Goal: Transaction & Acquisition: Purchase product/service

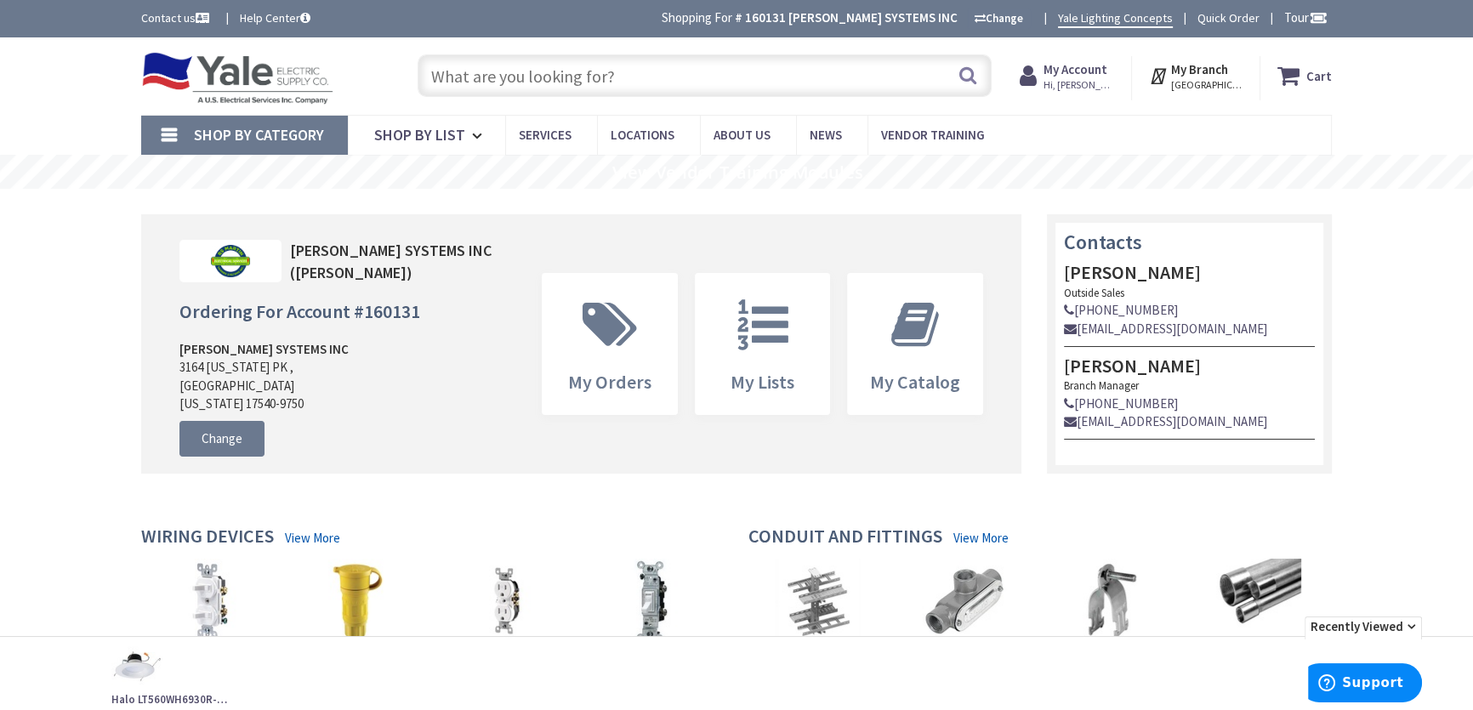
click at [492, 77] on input "text" at bounding box center [705, 75] width 574 height 43
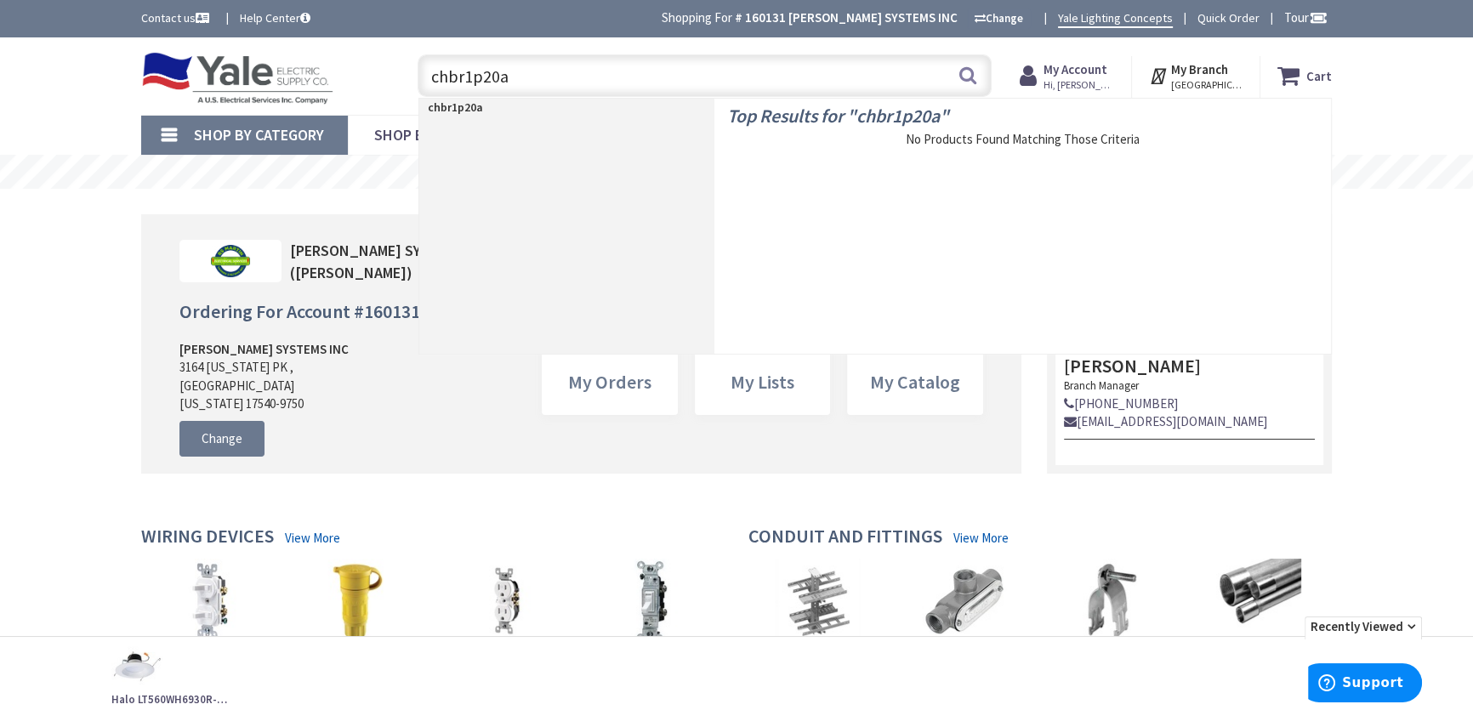
click at [91, 111] on div "Skip to Content Toggle Nav chbr1p20a chbr1p20a Search Cart My Cart Close" at bounding box center [736, 75] width 1473 height 77
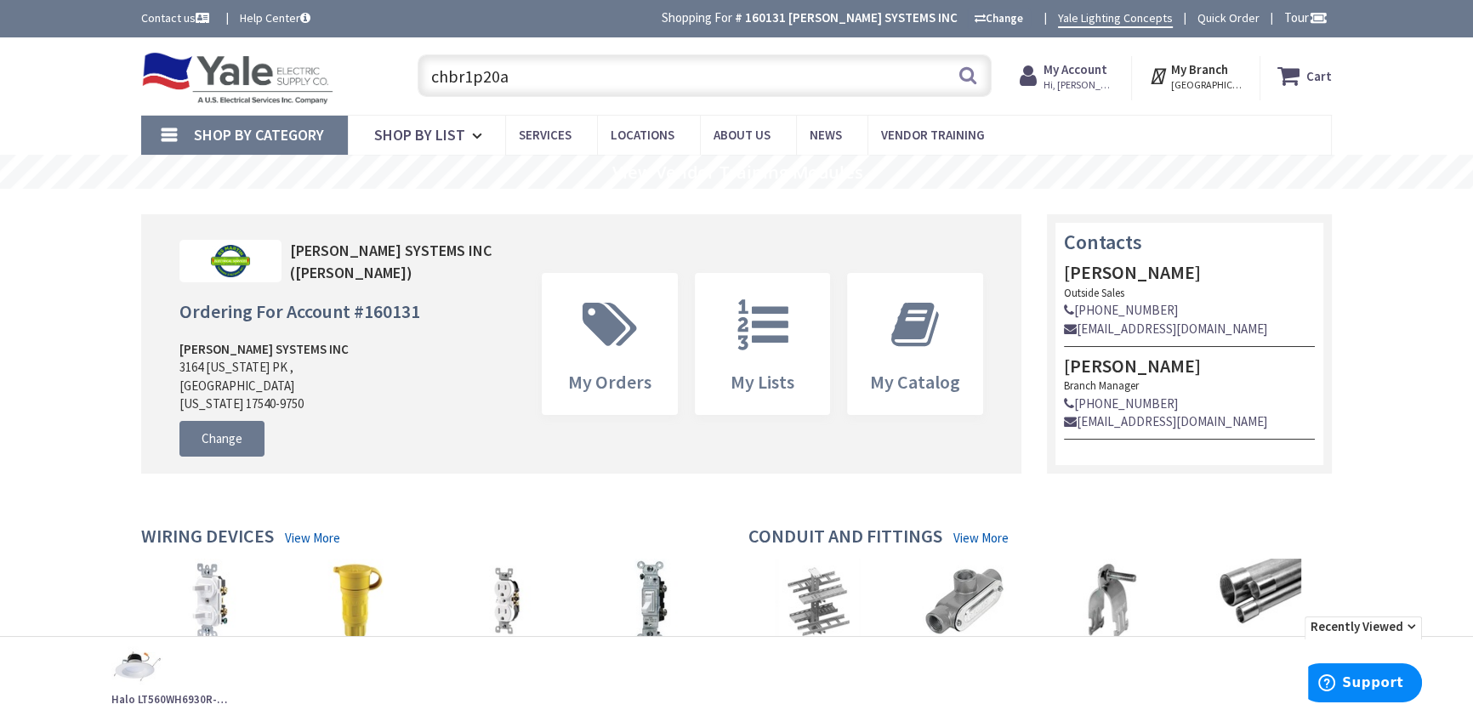
drag, startPoint x: 519, startPoint y: 77, endPoint x: 384, endPoint y: 77, distance: 135.2
click at [390, 78] on div "Toggle Nav chbr1p20a chbr1p20a Search Cart My Cart Close" at bounding box center [736, 76] width 1216 height 57
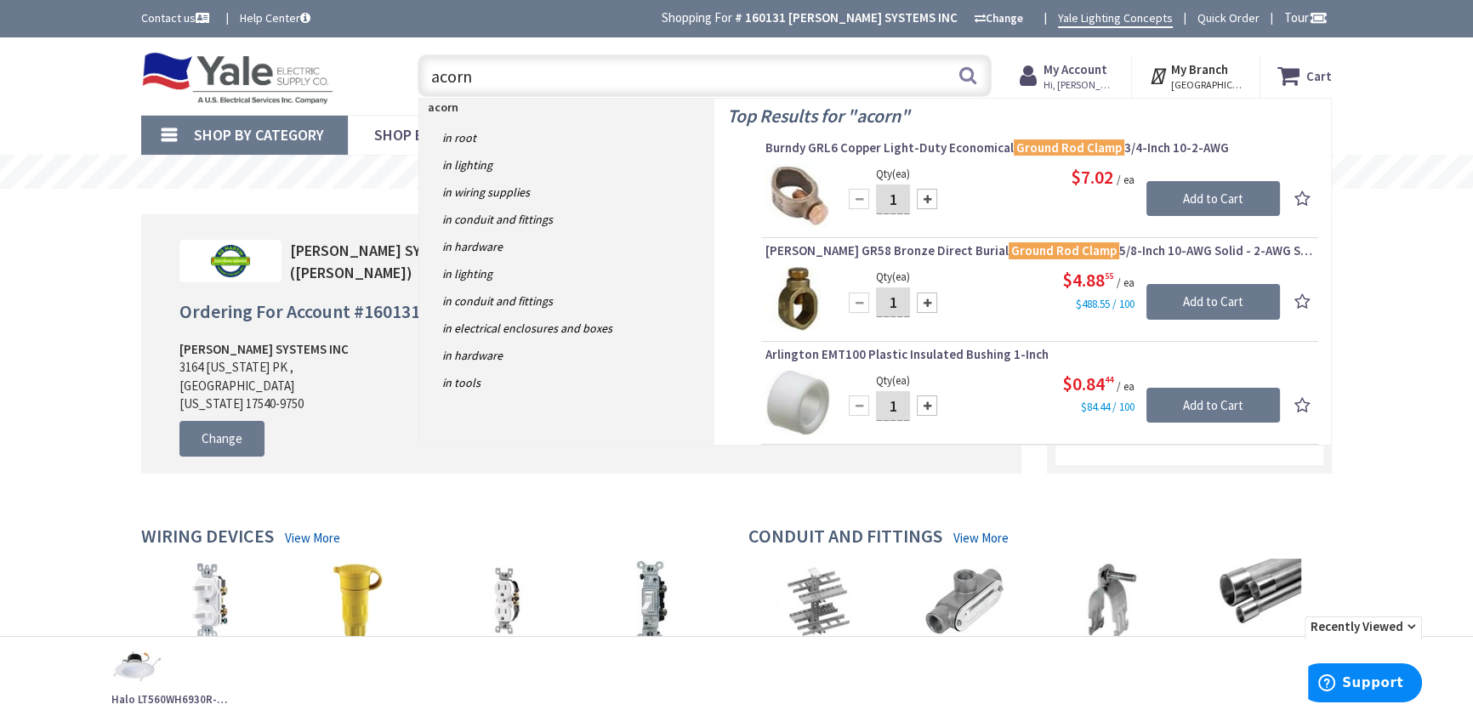
drag, startPoint x: 511, startPoint y: 82, endPoint x: 403, endPoint y: 75, distance: 108.2
click at [406, 72] on div "acorn acorn Search" at bounding box center [700, 75] width 608 height 54
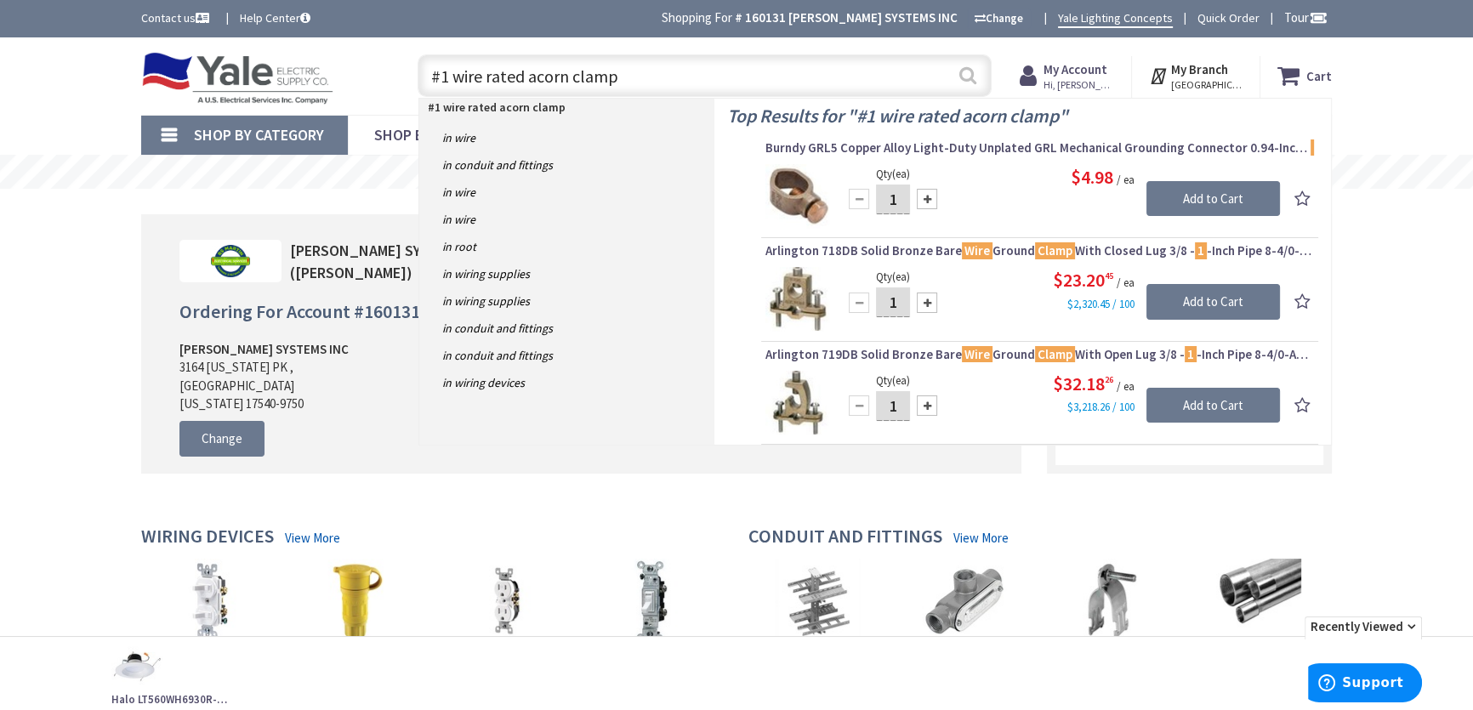
type input "#1 wire rated acorn clamp"
click at [963, 73] on button "Search" at bounding box center [968, 75] width 22 height 38
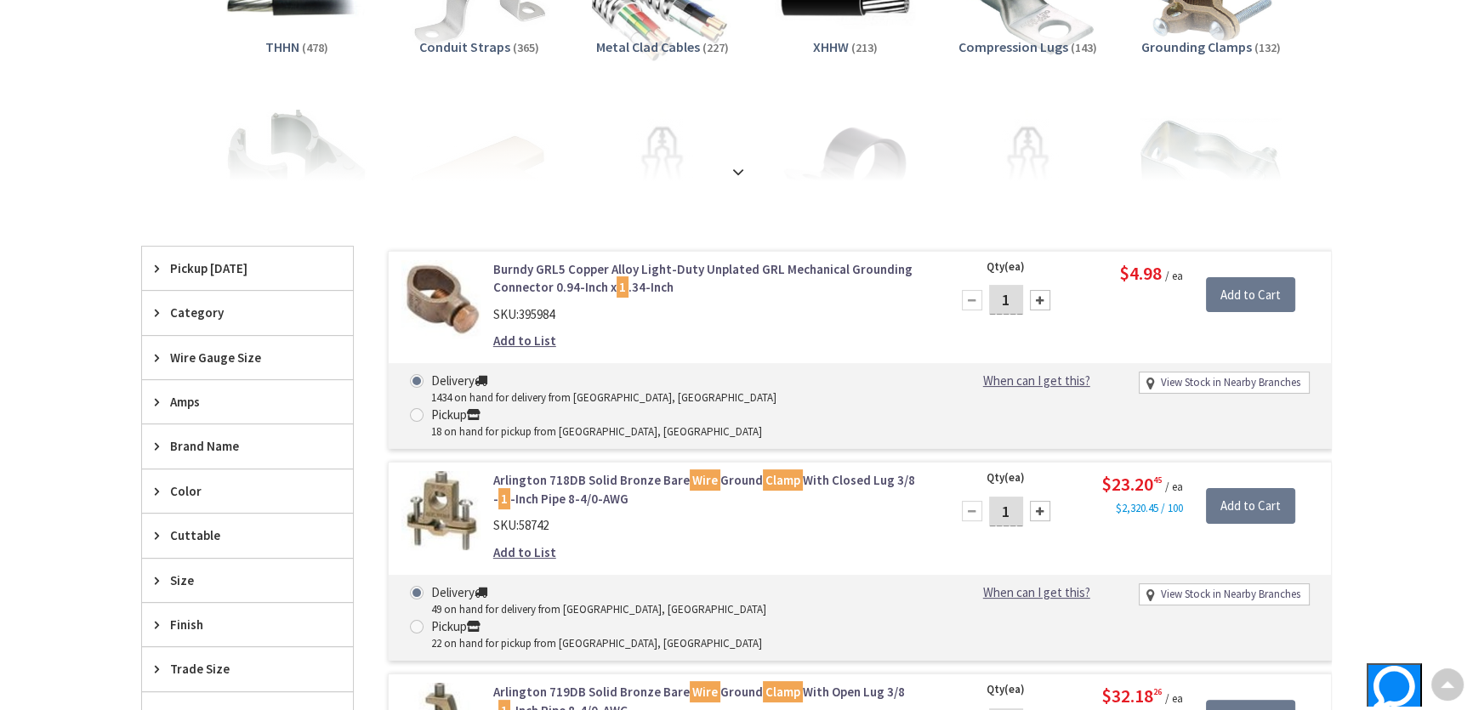
scroll to position [233, 0]
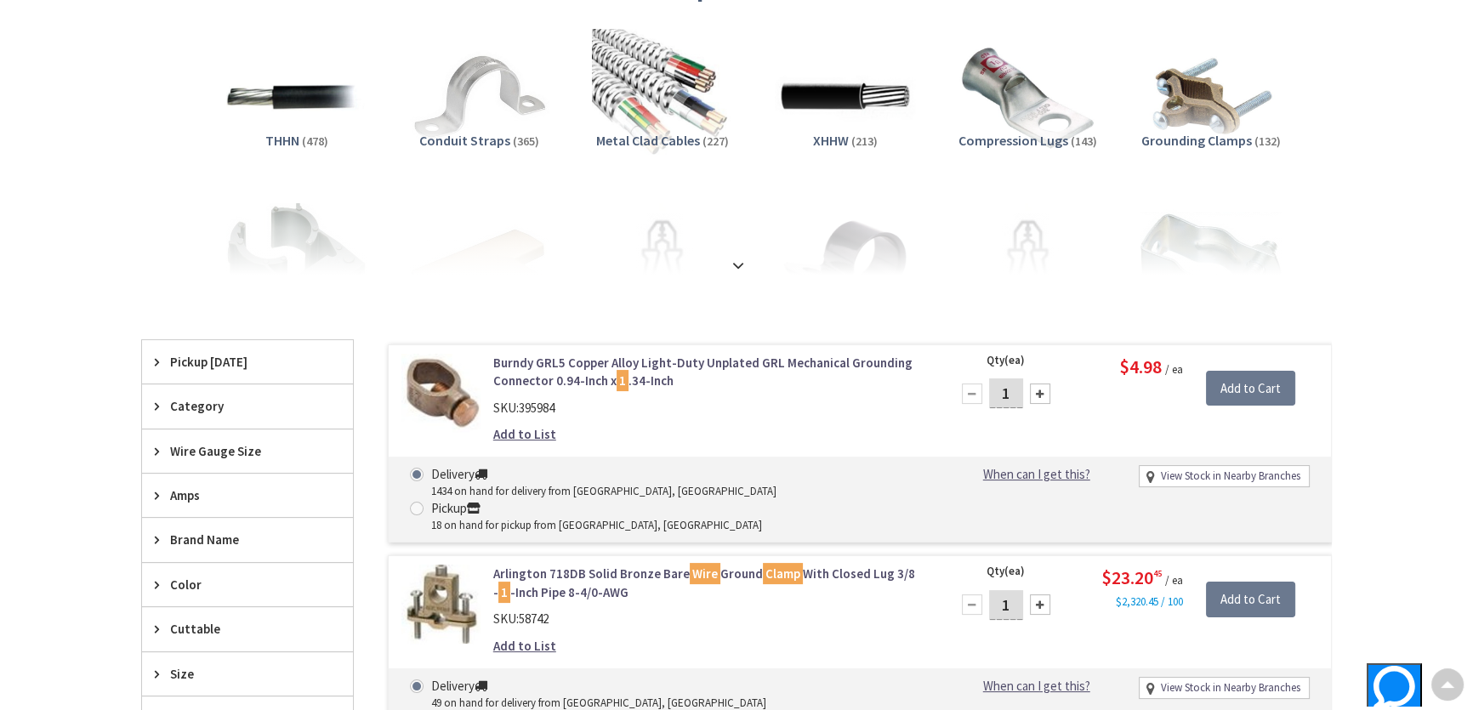
click at [605, 359] on link "Burndy GRL5 Copper Alloy Light-Duty Unplated GRL Mechanical Grounding Connector…" at bounding box center [709, 372] width 433 height 37
